Goal: Task Accomplishment & Management: Manage account settings

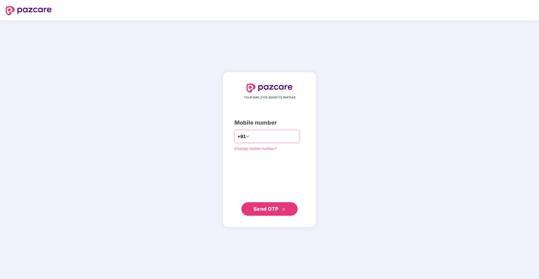
click at [271, 135] on input "number" at bounding box center [273, 136] width 46 height 9
type input "**********"
click at [263, 206] on span "Send OTP" at bounding box center [265, 209] width 25 height 6
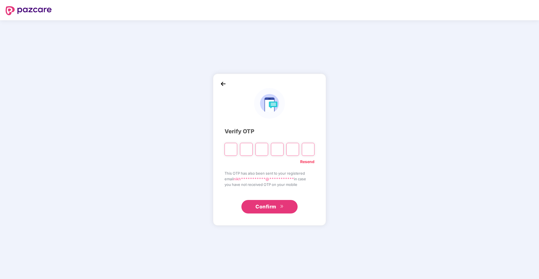
type input "*"
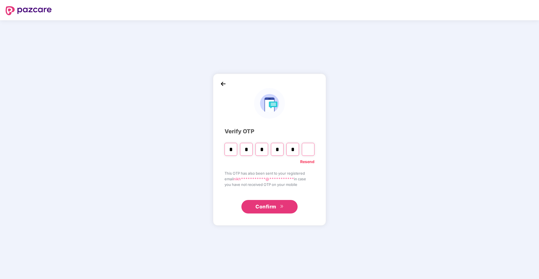
type input "*"
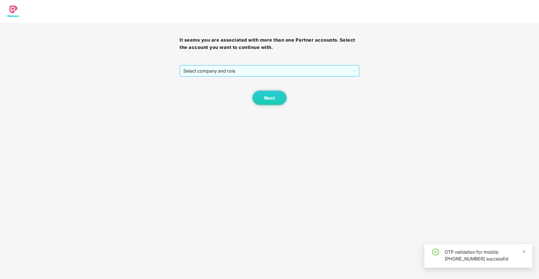
click at [292, 74] on span "Select company and role" at bounding box center [269, 70] width 172 height 11
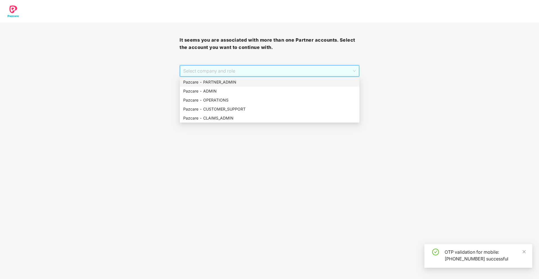
click at [279, 81] on div "Pazcare - PARTNER_ADMIN" at bounding box center [269, 82] width 173 height 6
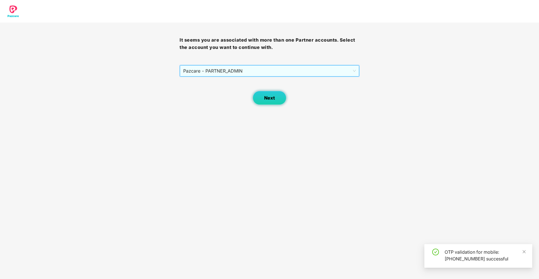
click at [263, 99] on button "Next" at bounding box center [270, 98] width 34 height 14
